Goal: Communication & Community: Share content

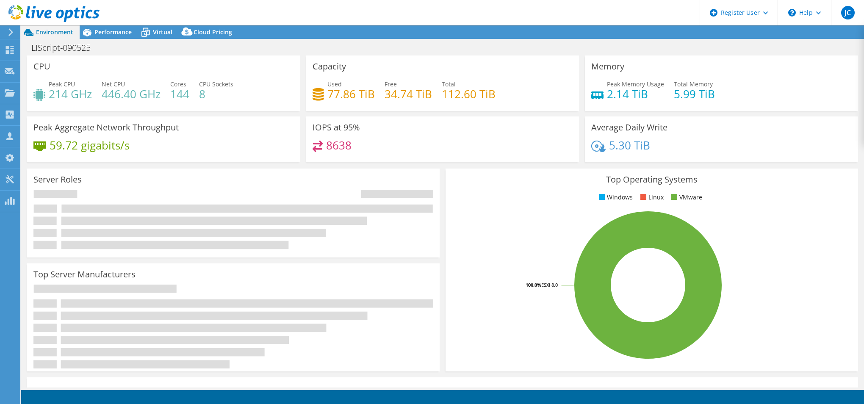
select select "USD"
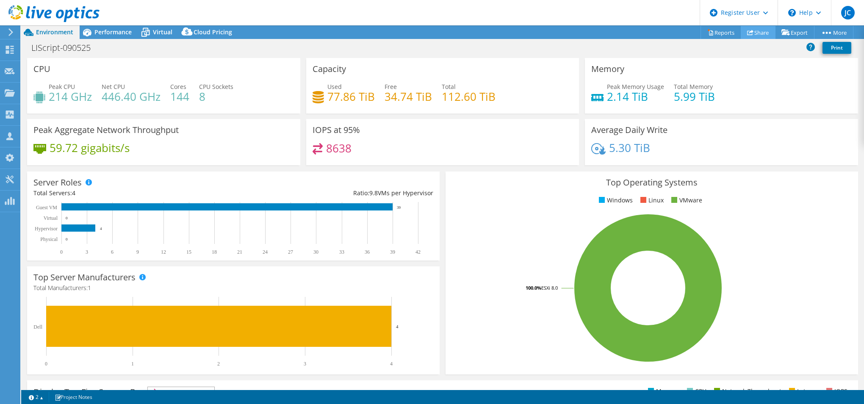
click at [758, 36] on link "Share" at bounding box center [757, 32] width 35 height 13
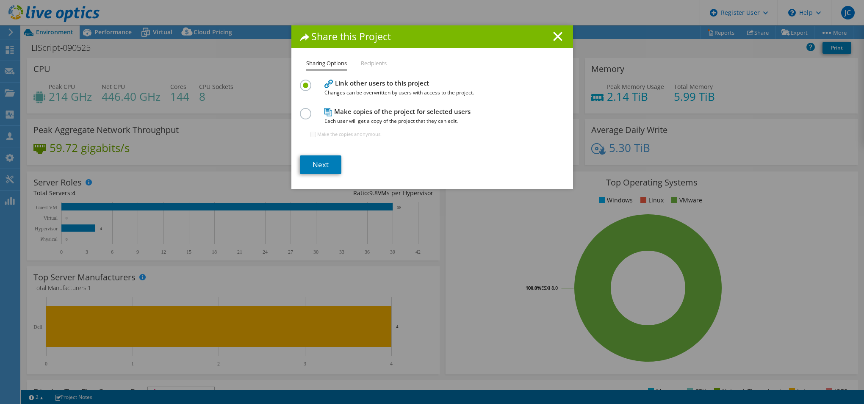
click at [367, 64] on li "Recipients" at bounding box center [374, 63] width 26 height 11
click at [370, 64] on li "Recipients" at bounding box center [374, 63] width 26 height 11
click at [370, 63] on li "Recipients" at bounding box center [374, 63] width 26 height 11
click at [332, 65] on li "Sharing Options" at bounding box center [326, 64] width 41 height 12
click at [382, 65] on li "Recipients" at bounding box center [374, 63] width 26 height 11
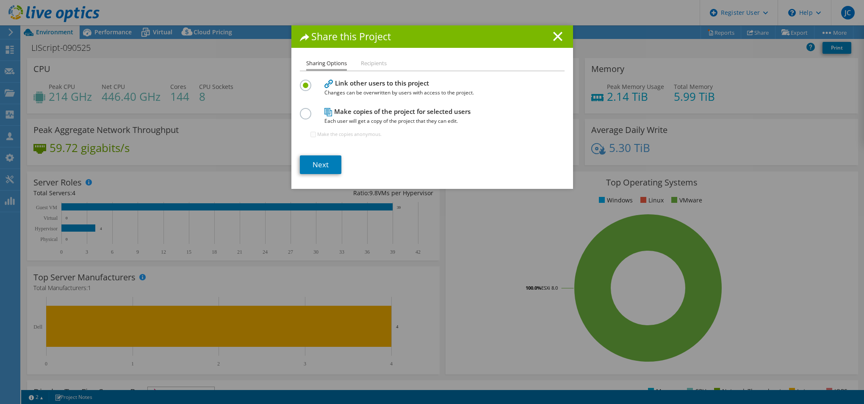
click at [379, 72] on div "Sharing Options Recipients Link other users to this project Changes can be over…" at bounding box center [432, 123] width 282 height 130
click at [375, 65] on li "Recipients" at bounding box center [374, 63] width 26 height 11
drag, startPoint x: 375, startPoint y: 65, endPoint x: 363, endPoint y: 58, distance: 13.8
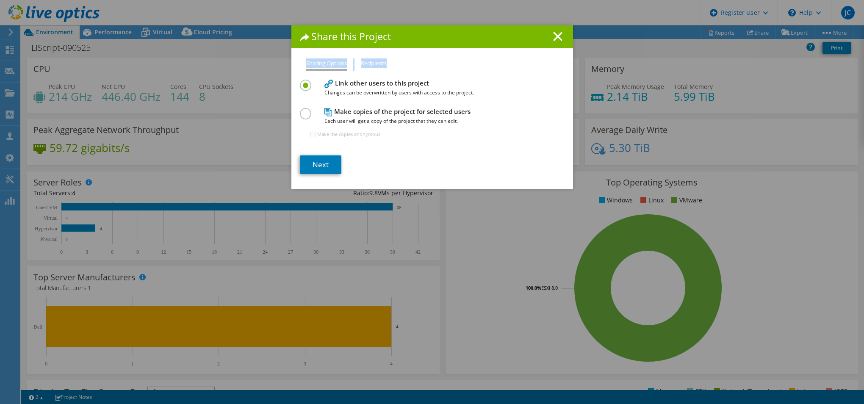
click at [363, 58] on li "Recipients" at bounding box center [374, 63] width 26 height 11
click at [316, 163] on link "Next" at bounding box center [320, 164] width 41 height 19
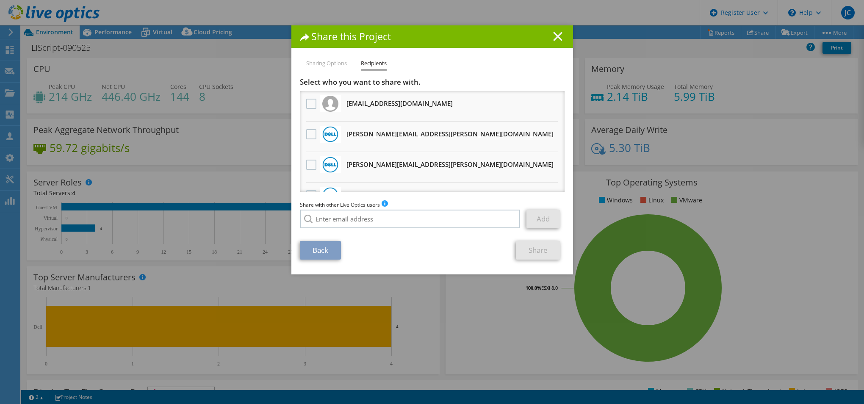
click at [555, 34] on icon at bounding box center [557, 36] width 9 height 9
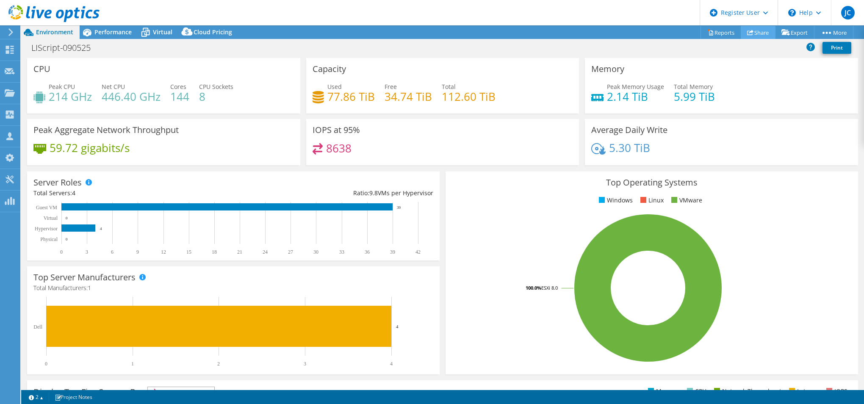
click at [759, 33] on link "Share" at bounding box center [757, 32] width 35 height 13
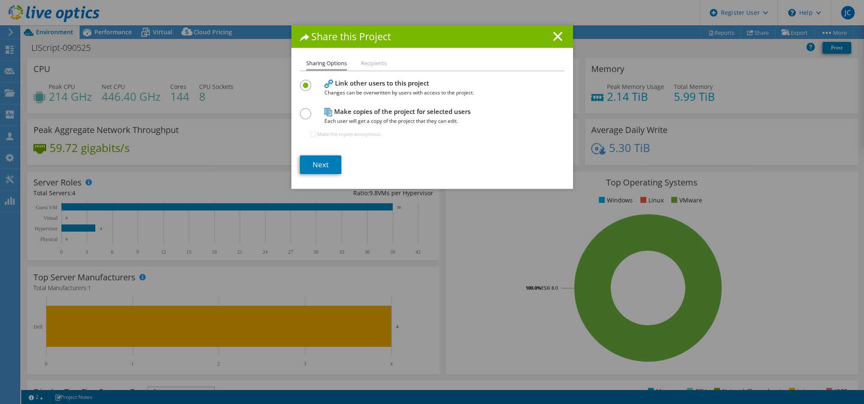
click at [302, 110] on label at bounding box center [307, 109] width 15 height 2
click at [0, 0] on input "radio" at bounding box center [0, 0] width 0 height 0
click at [317, 164] on link "Next" at bounding box center [320, 164] width 41 height 19
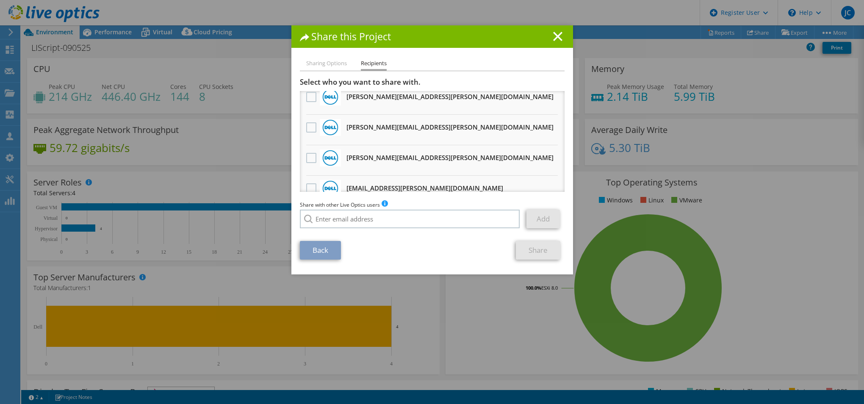
scroll to position [82, 0]
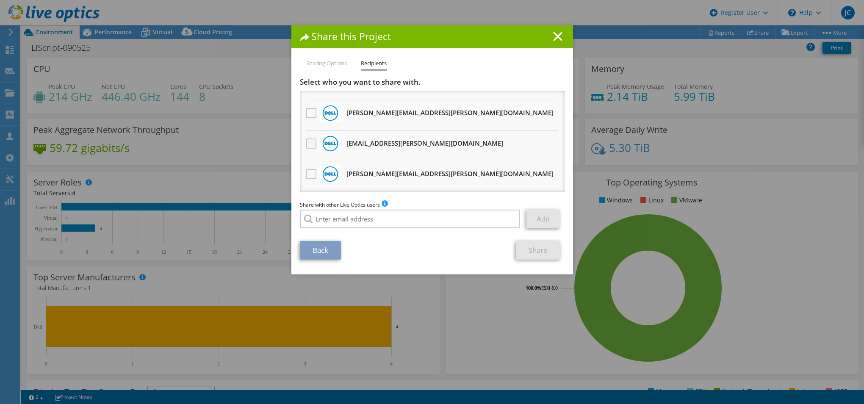
click at [311, 145] on label at bounding box center [312, 143] width 12 height 10
click at [0, 0] on input "checkbox" at bounding box center [0, 0] width 0 height 0
click at [543, 250] on link "Share" at bounding box center [538, 250] width 44 height 19
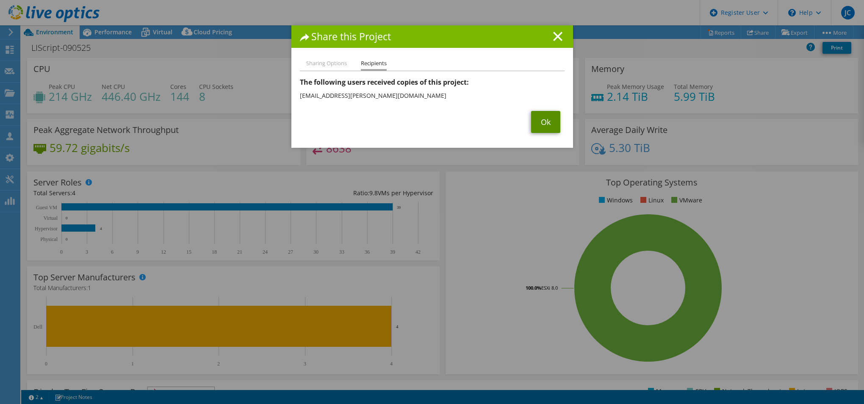
click at [534, 119] on link "Ok" at bounding box center [545, 122] width 29 height 22
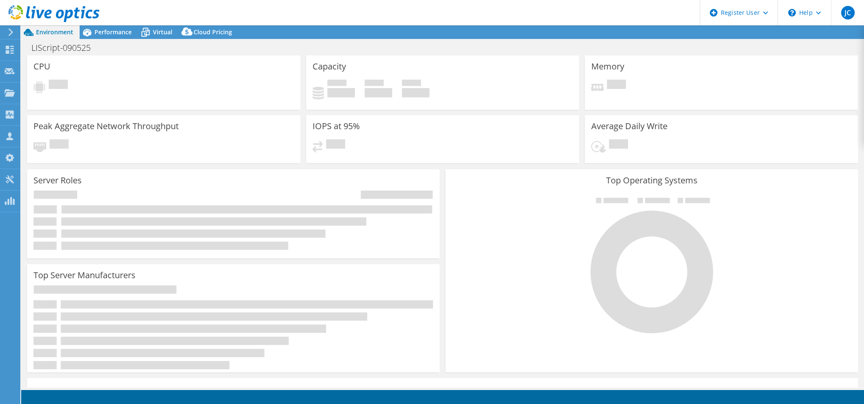
select select "USD"
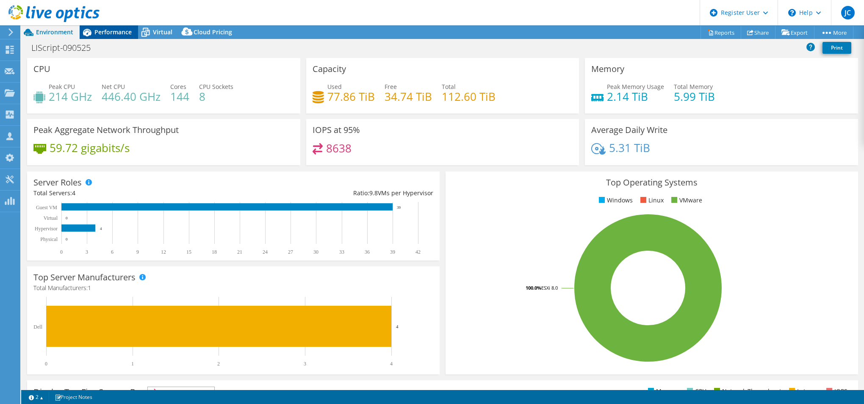
click at [106, 31] on span "Performance" at bounding box center [112, 32] width 37 height 8
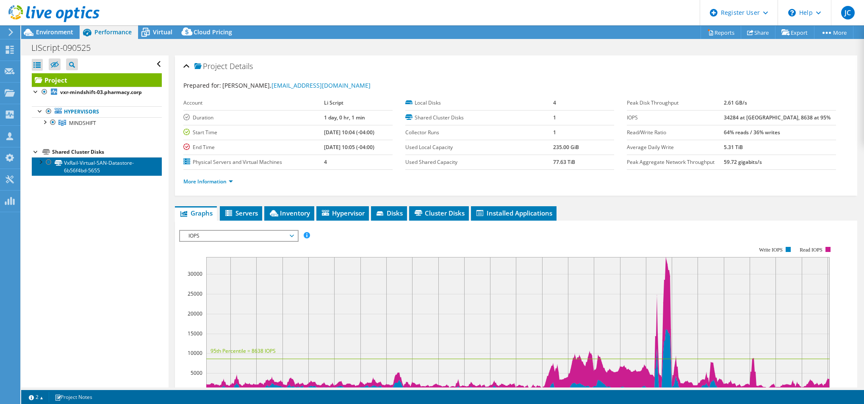
click at [107, 162] on link "VxRail-Virtual-SAN-Datastore-6b56f4bd-5655" at bounding box center [97, 166] width 130 height 19
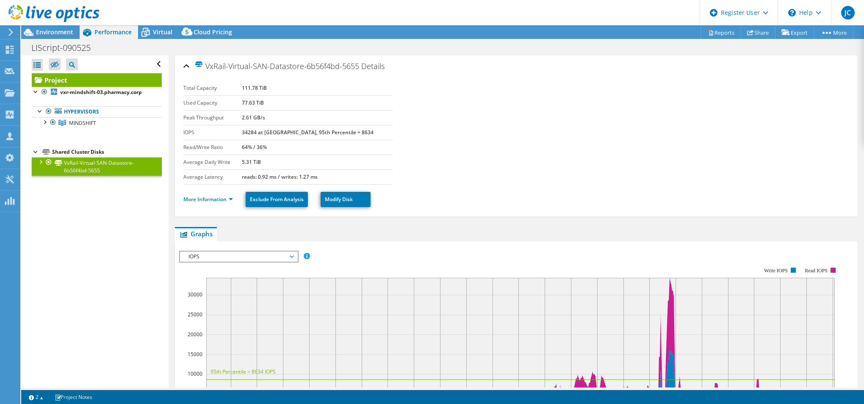
click at [644, 125] on section "Total Capacity 111.78 TiB Used Capacity 77.63 TiB Peak Throughput 2.61 GB/s IOP…" at bounding box center [515, 133] width 665 height 104
click at [81, 99] on ul "Hypervisors MINDSHIFT vxr-mindshift-03.pharmacy.corp" at bounding box center [97, 117] width 130 height 39
click at [65, 91] on b "vxr-mindshift-03.pharmacy.corp" at bounding box center [101, 91] width 82 height 7
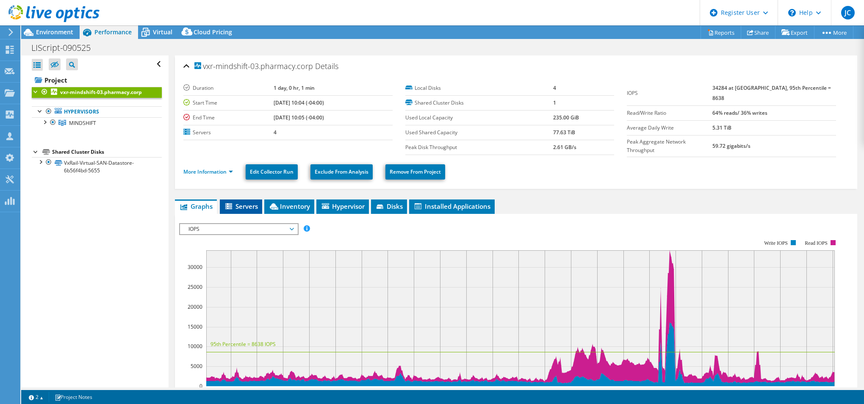
click at [243, 199] on li "Servers" at bounding box center [241, 206] width 42 height 14
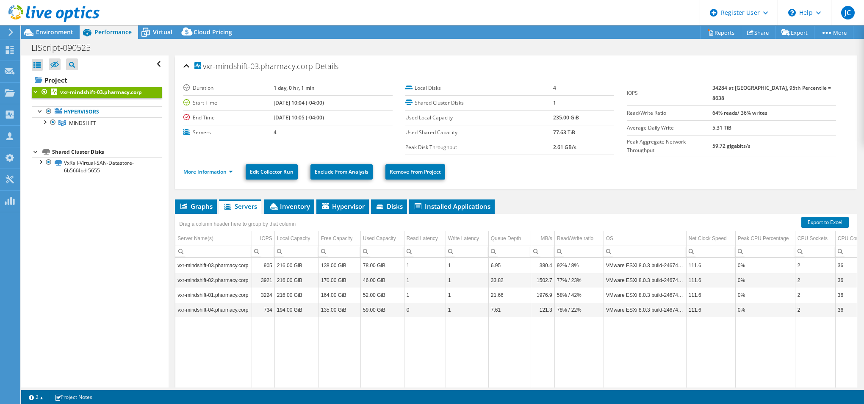
click at [315, 202] on ul "Graphs Servers Inventory Hypervisor Disks Cluster Disks Installed Applications" at bounding box center [516, 206] width 682 height 14
click at [304, 203] on span "Inventory" at bounding box center [288, 206] width 41 height 8
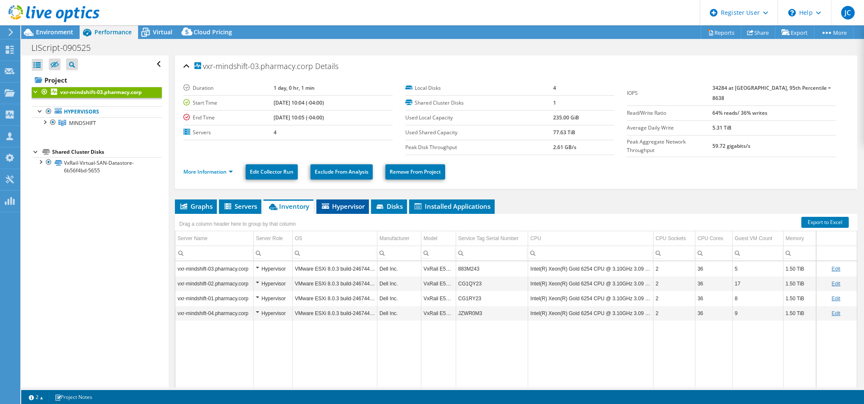
click at [330, 202] on span "Hypervisor" at bounding box center [342, 206] width 44 height 8
